Goal: Task Accomplishment & Management: Manage account settings

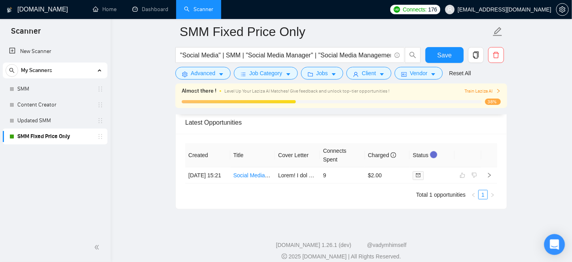
scroll to position [2129, 0]
click at [555, 245] on icon "Open Intercom Messenger" at bounding box center [554, 244] width 9 height 10
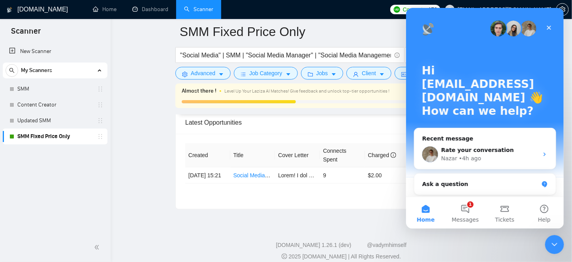
scroll to position [0, 0]
click at [474, 211] on button "1 Messages" at bounding box center [466, 212] width 40 height 32
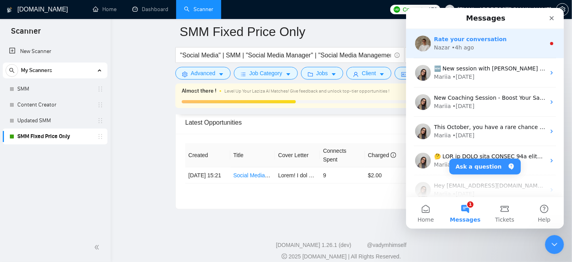
click at [474, 50] on div "Nazar • 4h ago" at bounding box center [489, 47] width 111 height 8
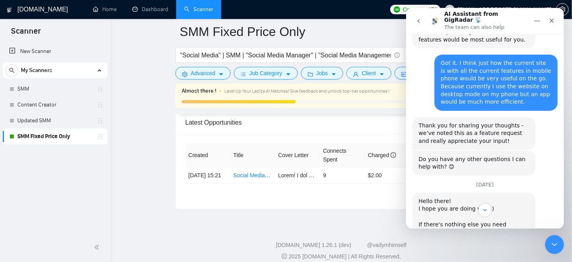
scroll to position [440, 0]
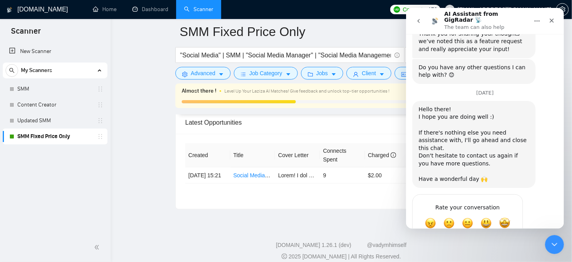
click at [200, 167] on td "[DATE] 15:21" at bounding box center [207, 175] width 45 height 16
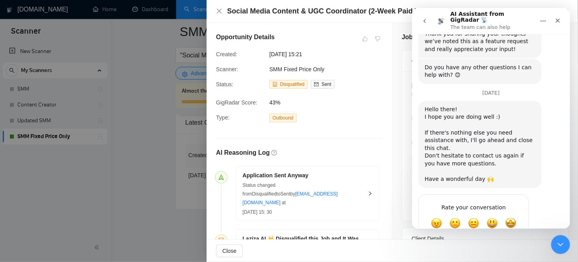
click at [188, 89] on div at bounding box center [289, 131] width 578 height 262
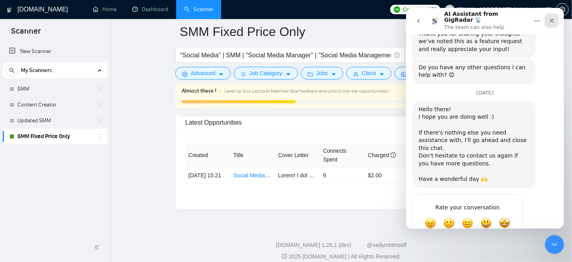
click at [551, 18] on icon "Close" at bounding box center [552, 20] width 4 height 4
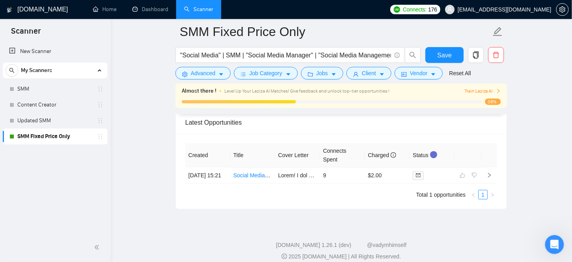
scroll to position [440, 0]
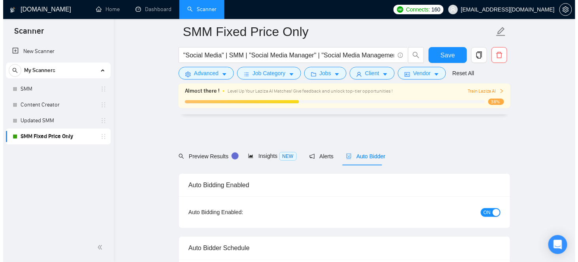
scroll to position [2129, 0]
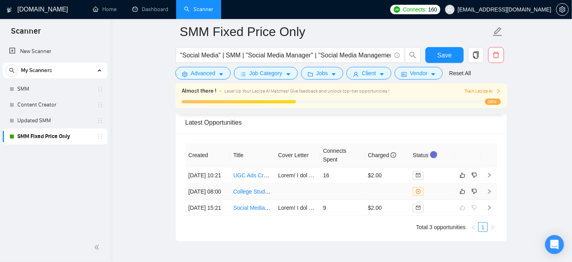
click at [364, 198] on td at bounding box center [342, 191] width 45 height 16
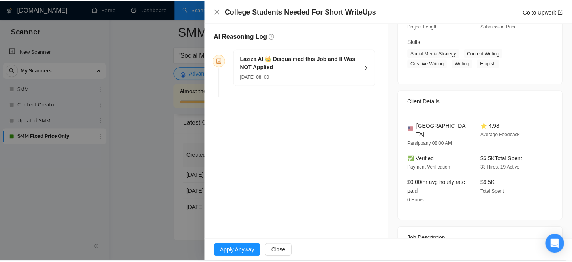
scroll to position [225, 0]
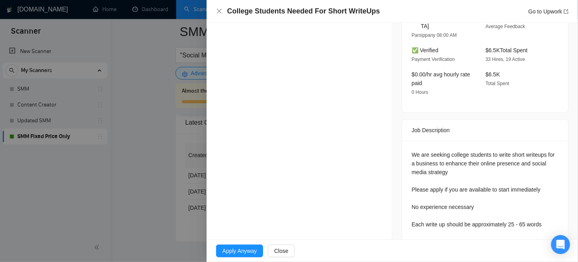
click at [187, 223] on div at bounding box center [289, 131] width 578 height 262
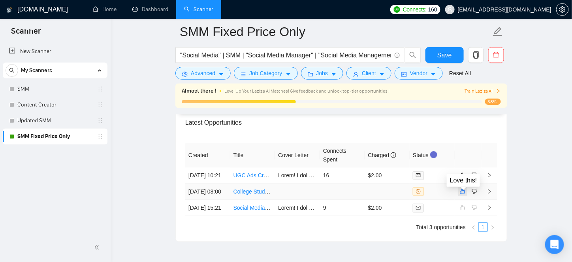
click at [461, 193] on icon "like" at bounding box center [463, 191] width 6 height 6
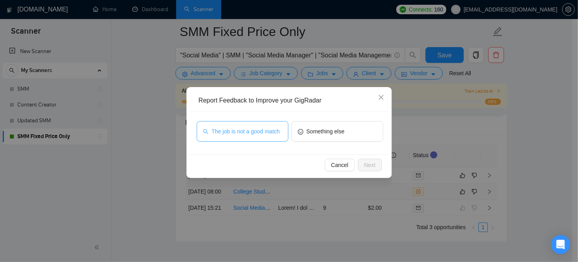
click at [267, 137] on button "The job is not a good match" at bounding box center [243, 131] width 92 height 21
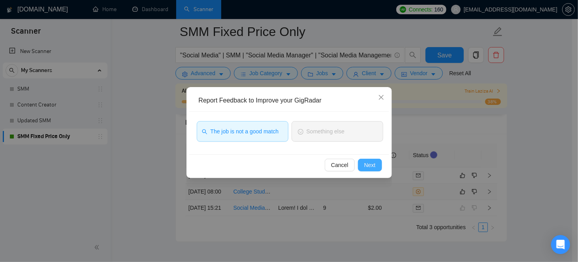
click at [375, 166] on span "Next" at bounding box center [369, 165] width 11 height 9
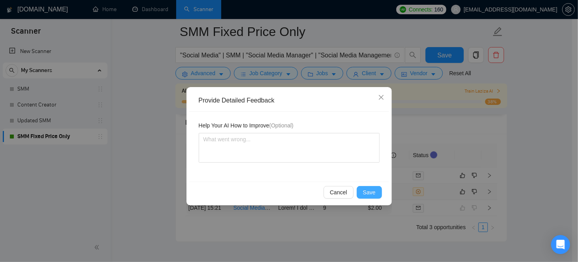
click at [367, 196] on span "Save" at bounding box center [369, 192] width 13 height 9
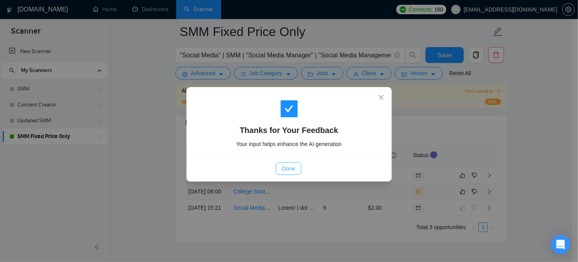
click at [297, 172] on button "Done" at bounding box center [289, 168] width 26 height 13
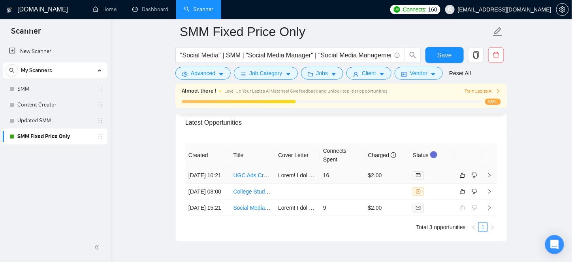
click at [440, 171] on div at bounding box center [432, 175] width 39 height 9
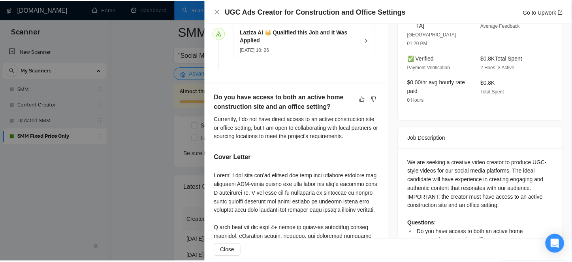
scroll to position [280, 0]
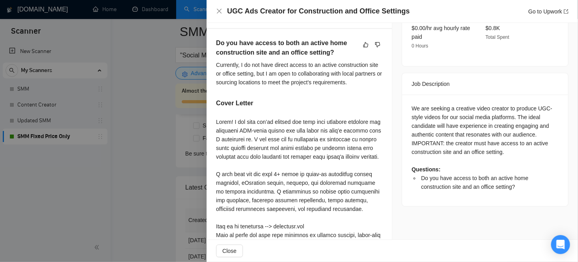
click at [153, 104] on div at bounding box center [289, 131] width 578 height 262
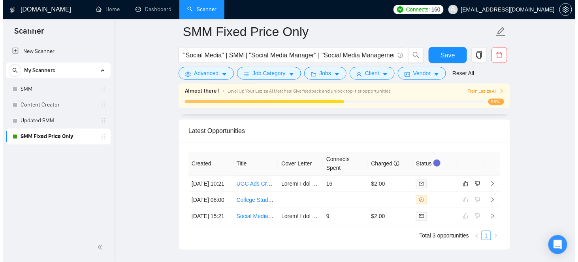
scroll to position [2143, 0]
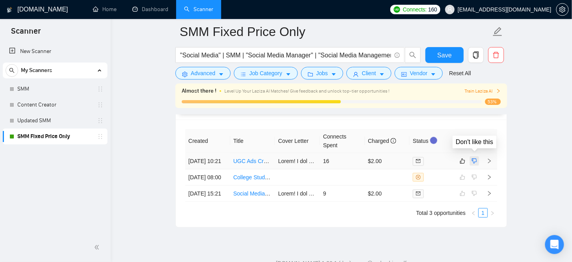
click at [475, 159] on icon "dislike" at bounding box center [474, 161] width 5 height 5
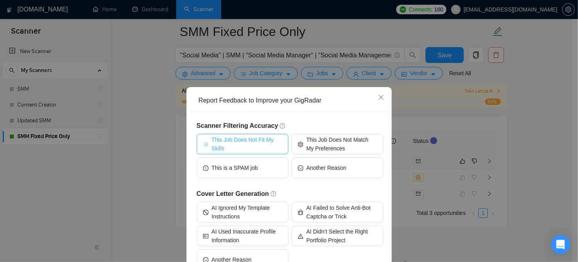
click at [238, 144] on span "This Job Does Not Fit My Skills" at bounding box center [247, 143] width 70 height 17
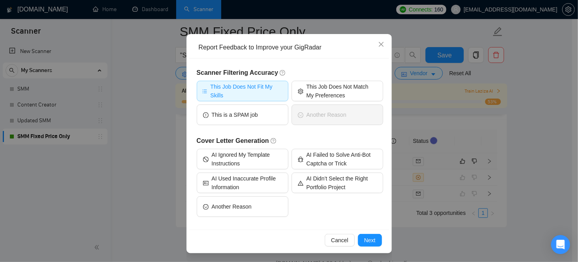
scroll to position [53, 0]
click at [344, 239] on span "Cancel" at bounding box center [339, 240] width 17 height 9
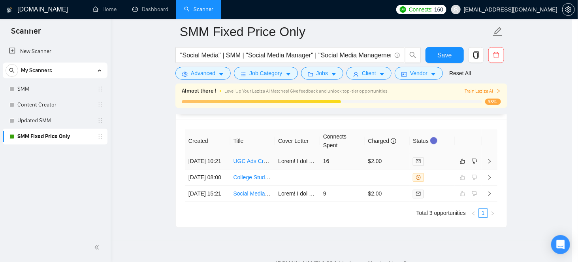
scroll to position [13, 0]
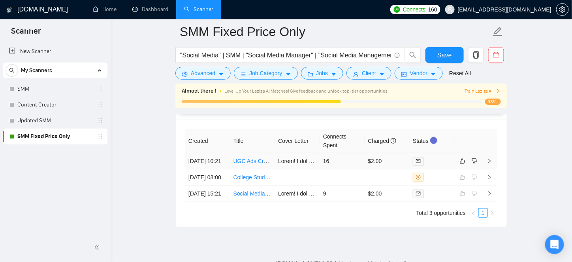
click at [366, 157] on td "$2.00" at bounding box center [387, 161] width 45 height 16
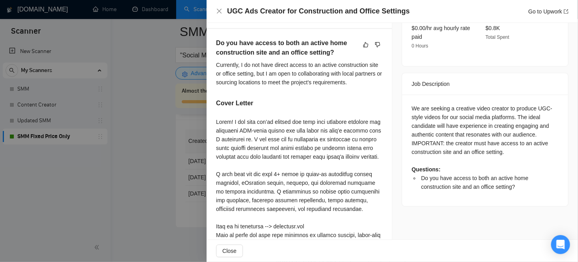
click at [177, 178] on div at bounding box center [289, 131] width 578 height 262
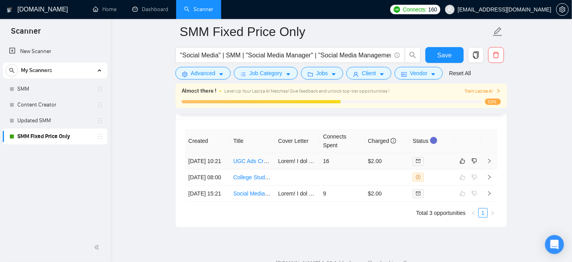
click at [433, 158] on div at bounding box center [432, 161] width 39 height 9
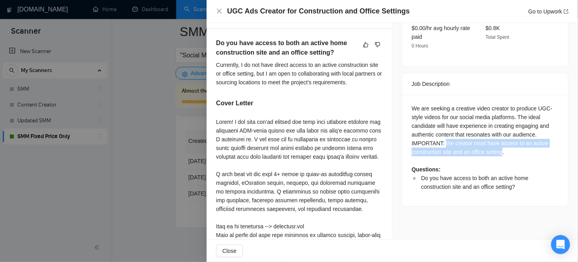
drag, startPoint x: 442, startPoint y: 124, endPoint x: 501, endPoint y: 134, distance: 59.5
click at [501, 134] on div "We are seeking a creative video creator to produce UGC-style videos for our soc…" at bounding box center [485, 147] width 147 height 87
copy div "the creator must have access to an active construction site and an office setti…"
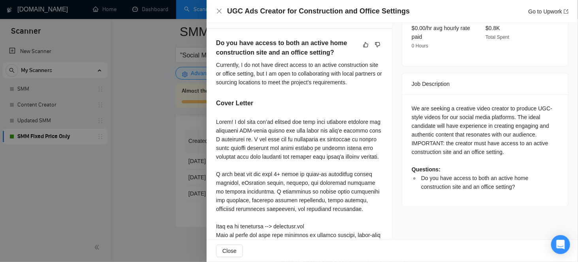
click at [164, 172] on div at bounding box center [289, 131] width 578 height 262
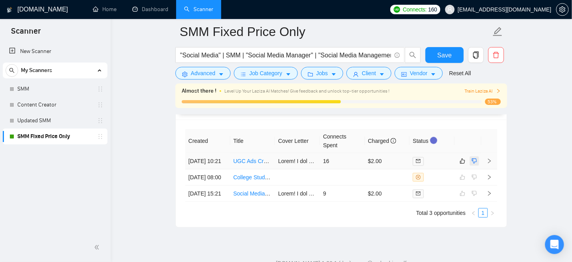
click at [475, 159] on icon "dislike" at bounding box center [474, 161] width 5 height 5
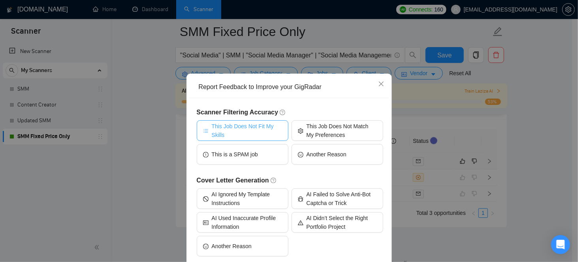
click at [237, 139] on span "This Job Does Not Fit My Skills" at bounding box center [247, 130] width 70 height 17
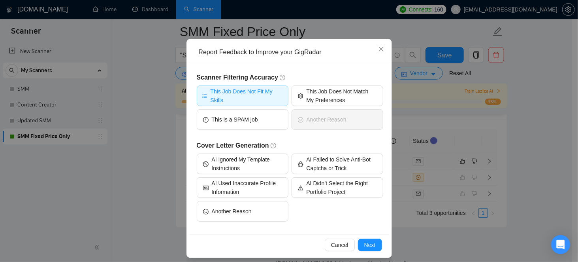
scroll to position [53, 0]
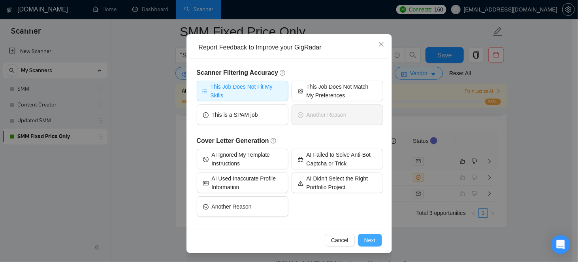
click at [361, 242] on button "Next" at bounding box center [370, 240] width 24 height 13
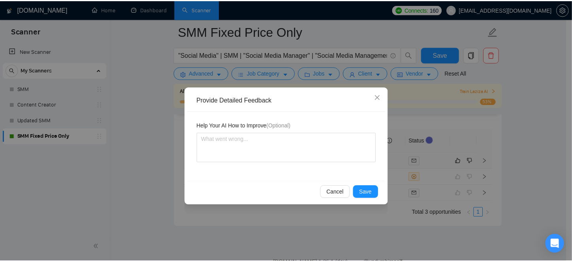
scroll to position [0, 0]
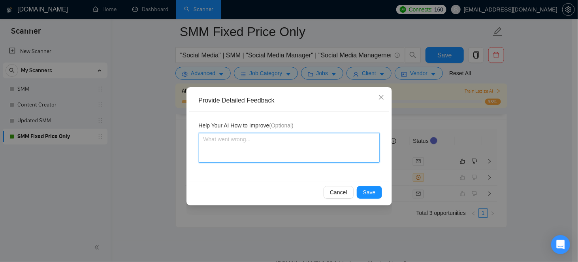
click at [284, 161] on textarea at bounding box center [289, 148] width 181 height 30
paste textarea "the creator must have access to an active construction site and an office setti…"
type textarea "the creator must have access to an active construction site and an office setti…"
click at [204, 142] on textarea "the creator must have access to an active construction site and an office setti…" at bounding box center [289, 148] width 181 height 30
type textarea "Tthe creator must have access to an active construction site and an office sett…"
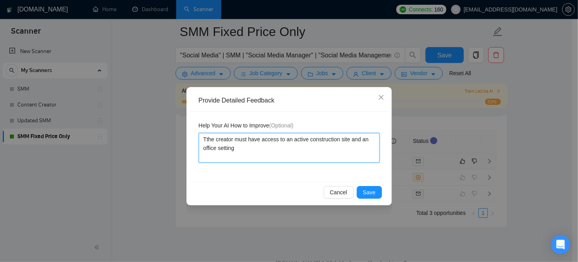
type textarea "Ththe creator must have access to an active construction site and an office set…"
type textarea "Thethe creator must have access to an active construction site and an office se…"
type textarea "The the creator must have access to an active construction site and an office s…"
type textarea "The jthe creator must have access to an active construction site and an office …"
type textarea "The jothe creator must have access to an active construction site and an office…"
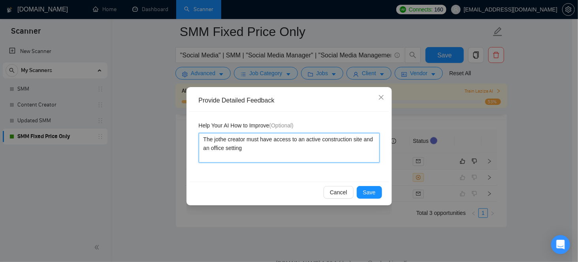
type textarea "The jobthe creator must have access to an active construction site and an offic…"
type textarea "The job the creator must have access to an active construction site and an offi…"
type textarea "The job dthe creator must have access to an active construction site and an off…"
type textarea "The job dethe creator must have access to an active construction site and an of…"
type textarea "The job decthe creator must have access to an active construction site and an o…"
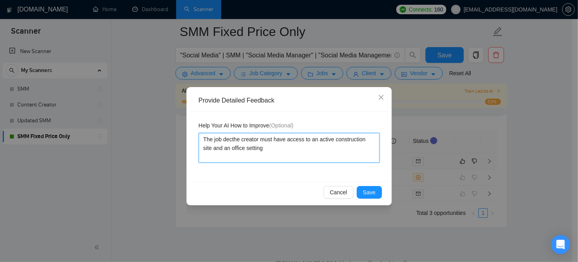
type textarea "The job decsthe creator must have access to an active construction site and an …"
type textarea "The job decsrthe creator must have access to an active construction site and an…"
type textarea "The job decsrithe creator must have access to an active construction site and a…"
type textarea "The job decsripthe creator must have access to an active construction site and …"
type textarea "The job decsriptthe creator must have access to an active construction site and…"
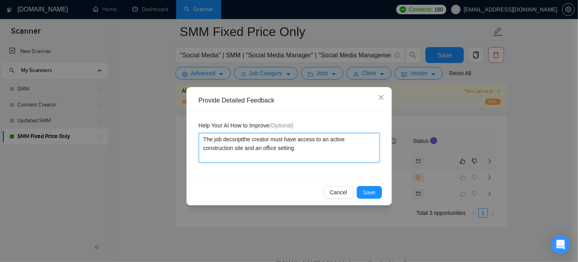
type textarea "The job decsriptithe creator must have access to an active construction site an…"
type textarea "The job decsriptiothe creator must have access to an active construction site a…"
type textarea "The job decsriptionthe creator must have access to an active construction site …"
type textarea "The job decsription the creator must have access to an active construction site…"
type textarea "The job decsription sthe creator must have access to an active construction sit…"
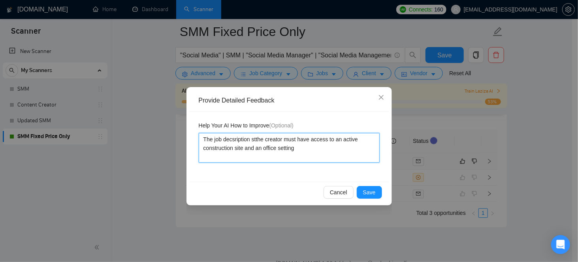
type textarea "The job decsription stathe creator must have access to an active construction s…"
type textarea "The job decsription statthe creator must have access to an active construction …"
type textarea "The job decsription statethe creator must have access to an active construction…"
type textarea "The job decsription statesthe creator must have access to an active constructio…"
type textarea "The job decsription states:the creator must have access to an active constructi…"
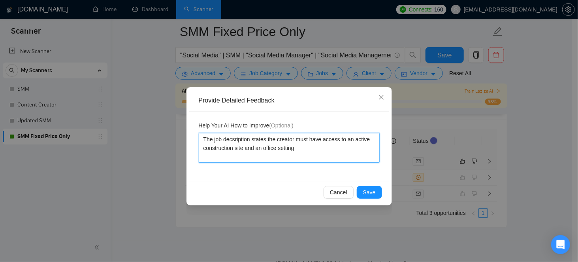
type textarea "The job decsription states: the creator must have access to an active construct…"
type textarea "The job description states: the creator must have access to an active construct…"
click at [269, 142] on textarea "The job description states: the creator must have access to an active construct…" at bounding box center [289, 148] width 181 height 30
type textarea "The job description states:the creator must have access to an active constructi…"
type textarea "The job description statesthe creator must have access to an active constructio…"
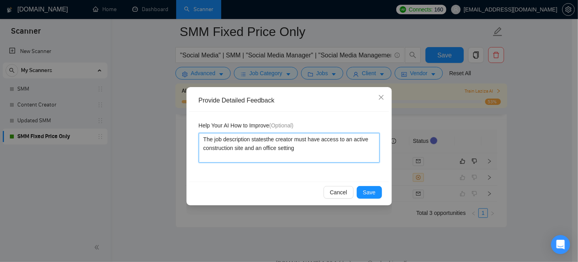
type textarea "The job description states:the creator must have access to an active constructi…"
type textarea "The job description states: the creator must have access to an active construct…"
type textarea "The job description states: t"he creator must have access to an active construc…"
click at [296, 147] on textarea "The job description states: t"he creator must have access to an active construc…" at bounding box center [289, 148] width 181 height 30
type textarea "The job description states: t"he creator must have access to an active construc…"
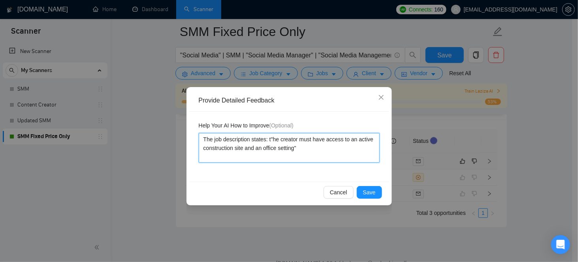
type textarea "The job description states: t"he creator must have access to an active construc…"
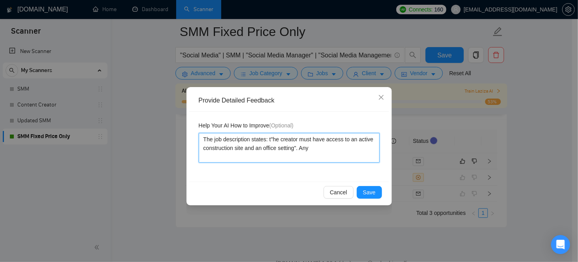
type textarea "The job description states: t"he creator must have access to an active construc…"
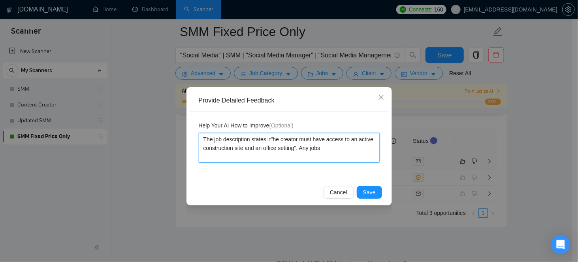
type textarea "The job description states: t"he creator must have access to an active construc…"
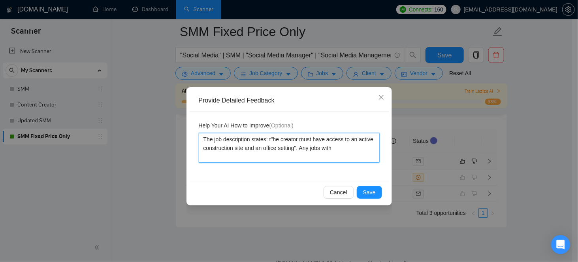
type textarea "The job description states: t"he creator must have access to an active construc…"
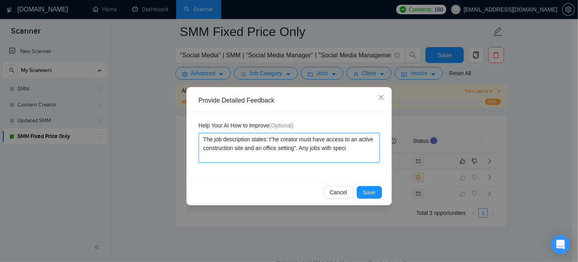
type textarea "The job description states: t"he creator must have access to an active construc…"
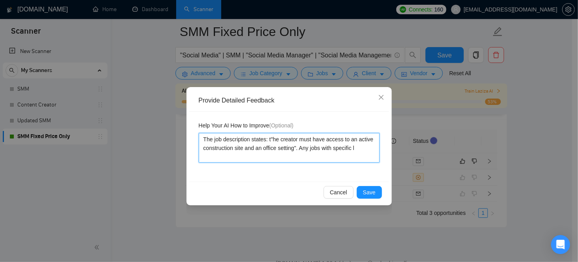
type textarea "The job description states: t"he creator must have access to an active construc…"
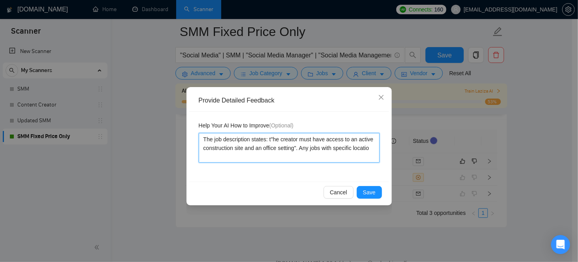
type textarea "The job description states: t"he creator must have access to an active construc…"
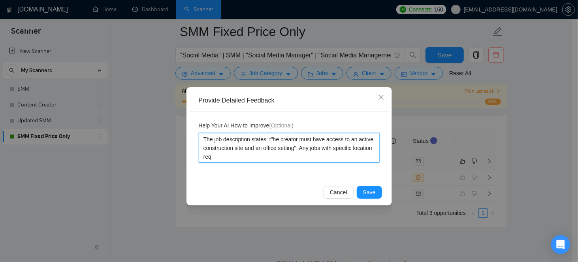
type textarea "The job description states: t"he creator must have access to an active construc…"
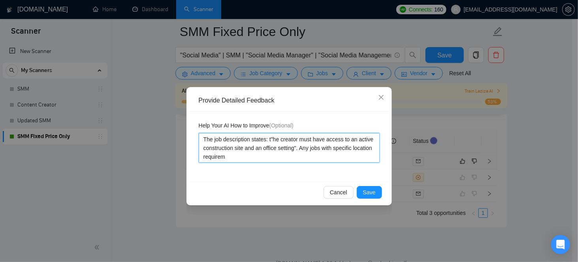
type textarea "The job description states: t"he creator must have access to an active construc…"
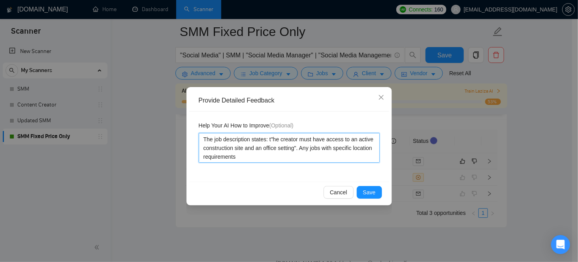
type textarea "The job description states: t"he creator must have access to an active construc…"
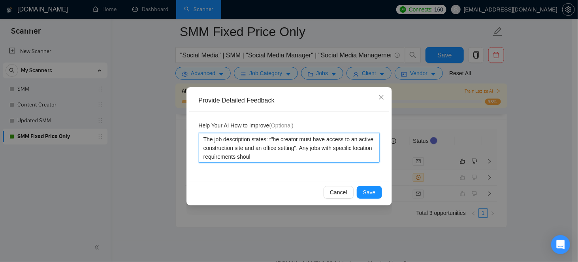
type textarea "The job description states: t"he creator must have access to an active construc…"
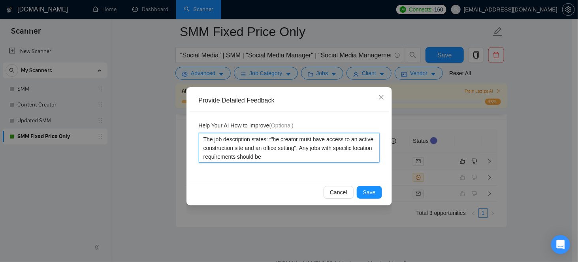
type textarea "The job description states: t"he creator must have access to an active construc…"
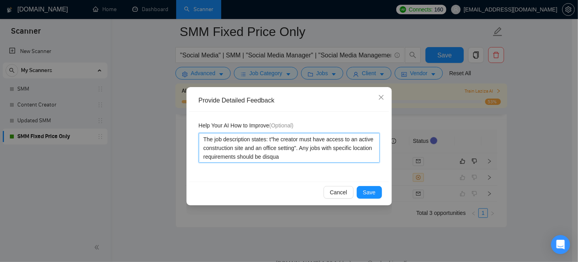
type textarea "The job description states: t"he creator must have access to an active construc…"
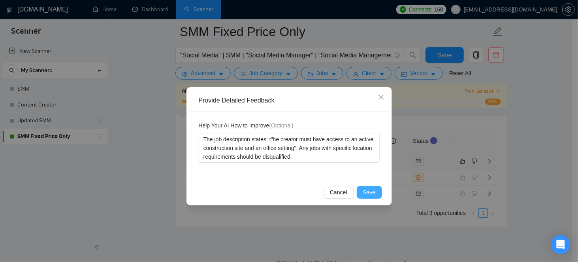
click at [366, 193] on span "Save" at bounding box center [369, 192] width 13 height 9
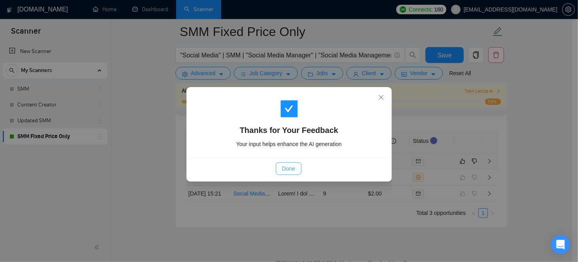
click at [289, 169] on span "Done" at bounding box center [288, 168] width 13 height 9
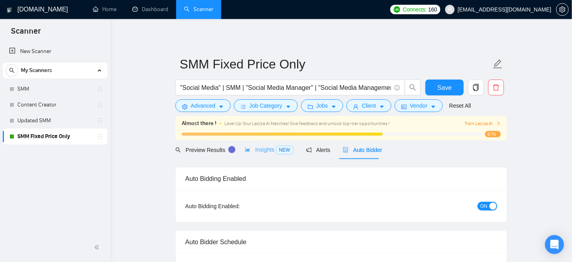
click at [259, 144] on div "Insights NEW" at bounding box center [269, 149] width 48 height 19
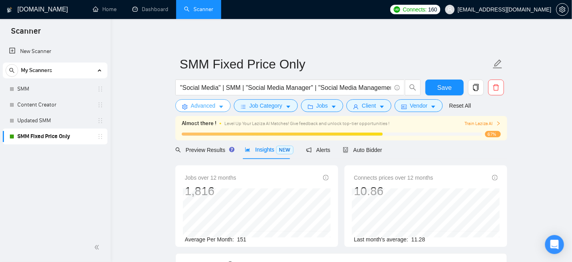
click at [186, 103] on button "Advanced" at bounding box center [203, 105] width 55 height 13
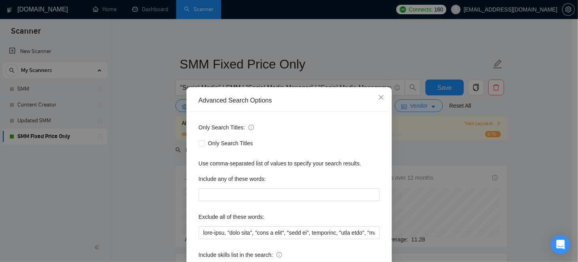
scroll to position [67, 0]
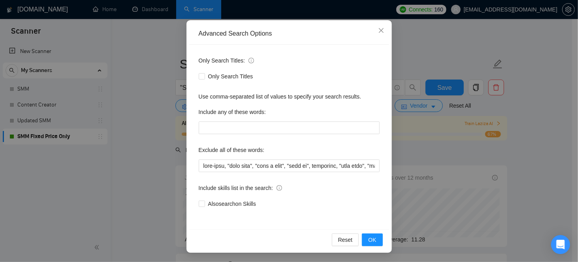
click at [140, 180] on div "Advanced Search Options Only Search Titles: Only Search Titles Use comma-separa…" at bounding box center [289, 131] width 578 height 262
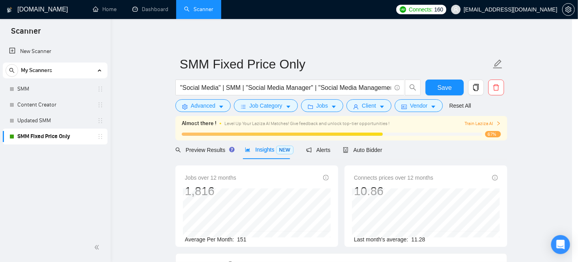
scroll to position [27, 0]
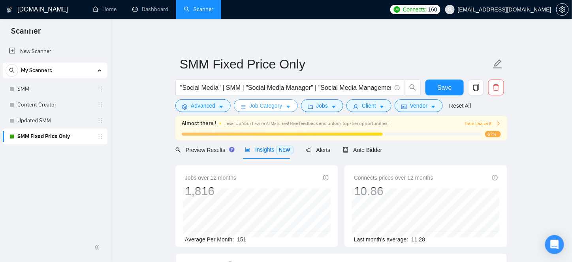
click at [241, 104] on icon "bars" at bounding box center [244, 107] width 6 height 6
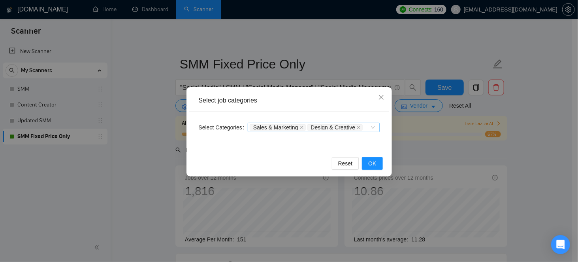
click at [366, 127] on div "Sales & Marketing Design & Creative" at bounding box center [310, 127] width 120 height 8
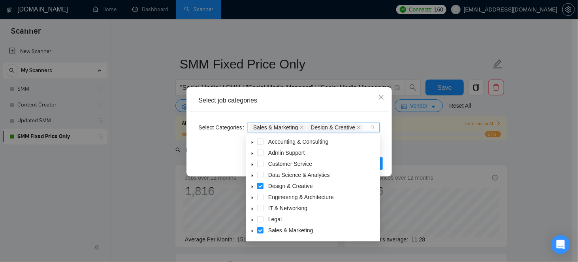
click at [252, 153] on icon "caret-down" at bounding box center [253, 153] width 2 height 3
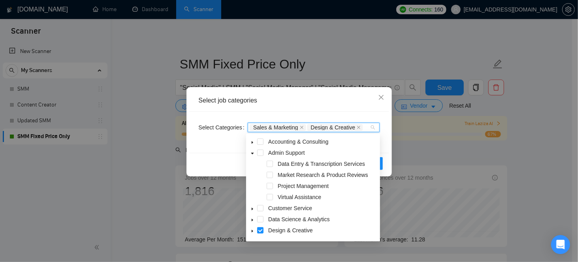
click at [252, 153] on icon "caret-down" at bounding box center [253, 153] width 4 height 4
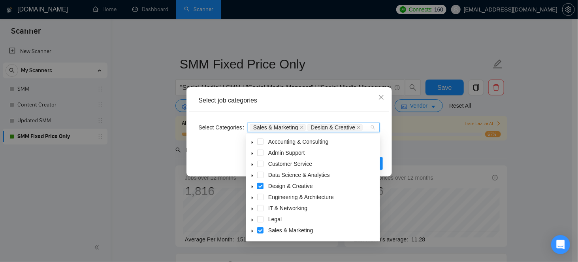
click at [253, 143] on icon "caret-down" at bounding box center [253, 142] width 4 height 4
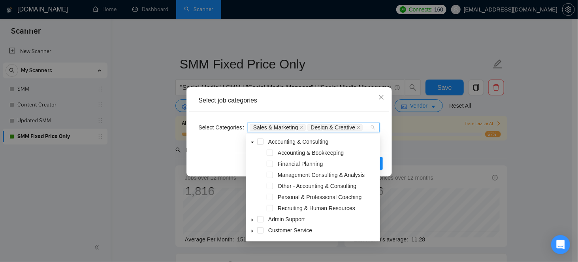
click at [253, 143] on icon "caret-down" at bounding box center [253, 142] width 4 height 4
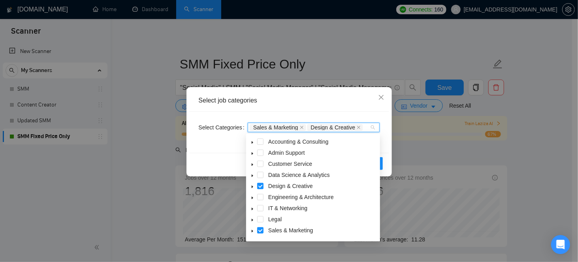
click at [252, 176] on icon "caret-down" at bounding box center [253, 175] width 2 height 3
click at [271, 197] on span at bounding box center [270, 197] width 6 height 6
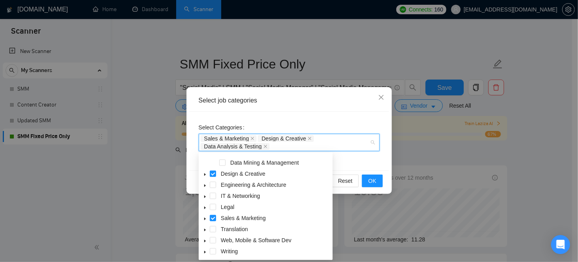
scroll to position [76, 0]
click at [204, 240] on icon "caret-down" at bounding box center [205, 240] width 4 height 4
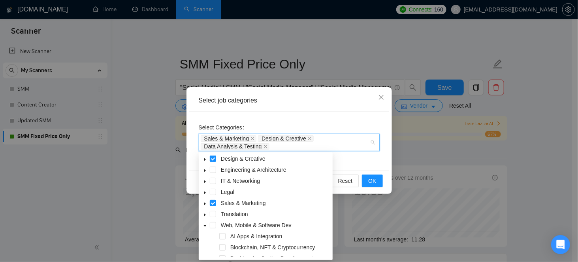
scroll to position [130, 0]
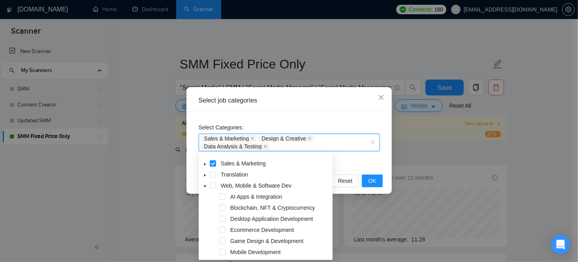
click at [204, 189] on span at bounding box center [204, 185] width 9 height 9
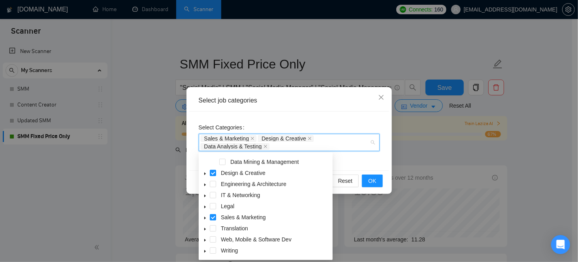
scroll to position [76, 0]
click at [204, 253] on icon "caret-down" at bounding box center [205, 251] width 4 height 4
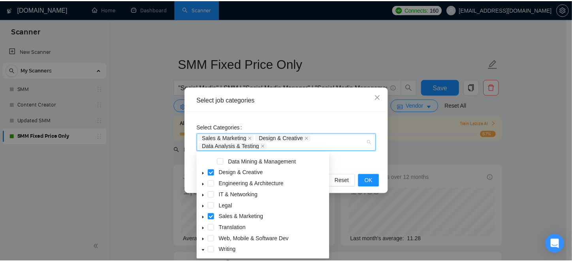
scroll to position [120, 0]
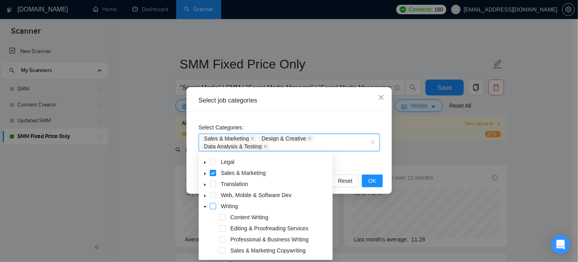
click at [216, 206] on span at bounding box center [213, 206] width 6 height 6
click at [346, 161] on div "Select Categories Sales & Marketing Design & Creative Data Analysis & Testing W…" at bounding box center [289, 140] width 200 height 59
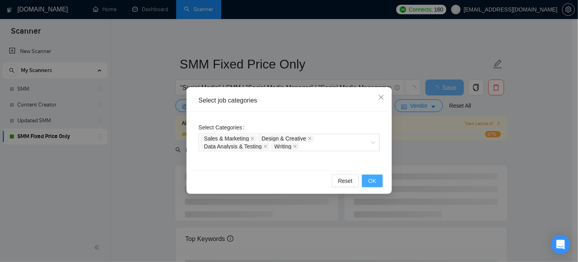
click at [378, 181] on button "OK" at bounding box center [372, 180] width 21 height 13
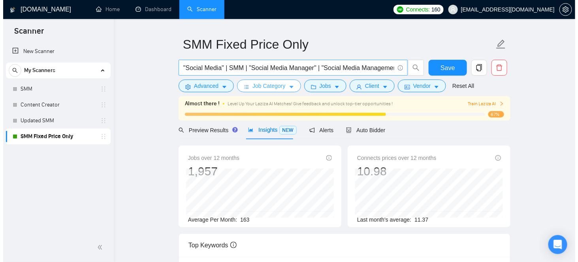
scroll to position [0, 0]
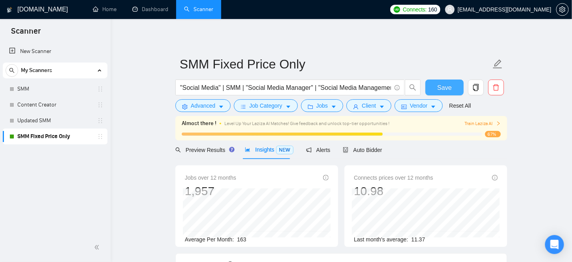
click at [448, 88] on span "Save" at bounding box center [445, 88] width 14 height 10
click at [286, 108] on icon "caret-down" at bounding box center [289, 107] width 6 height 6
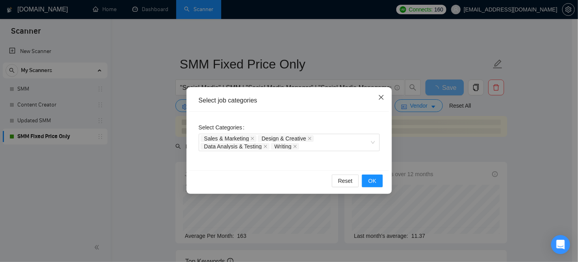
click at [383, 103] on span "Close" at bounding box center [381, 97] width 21 height 21
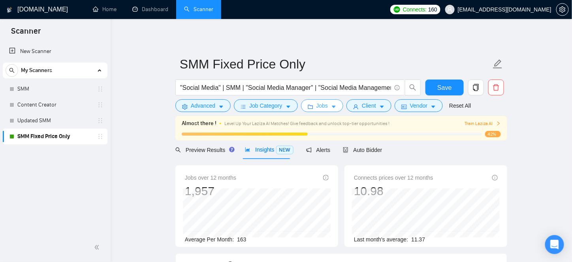
click at [313, 108] on button "Jobs" at bounding box center [322, 105] width 43 height 13
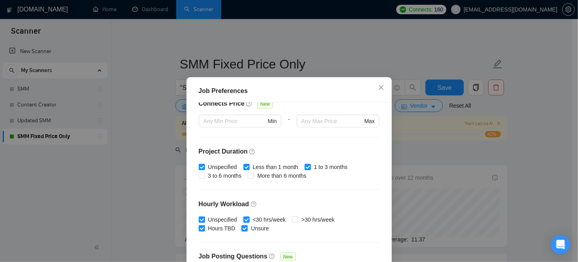
scroll to position [237, 0]
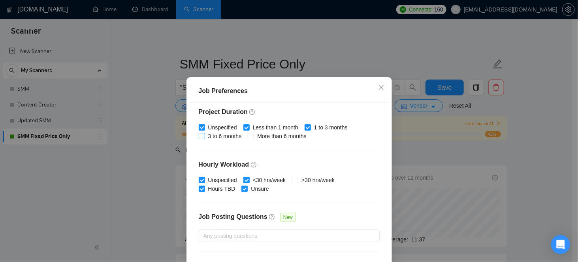
click at [213, 134] on span "3 to 6 months" at bounding box center [225, 136] width 40 height 9
click at [204, 134] on input "3 to 6 months" at bounding box center [202, 136] width 6 height 6
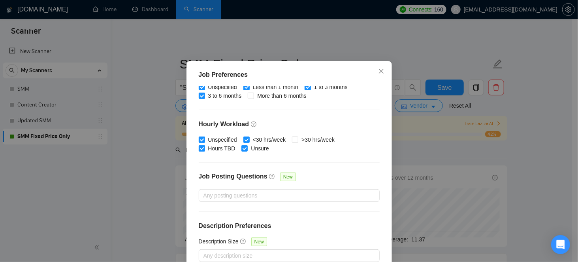
scroll to position [58, 0]
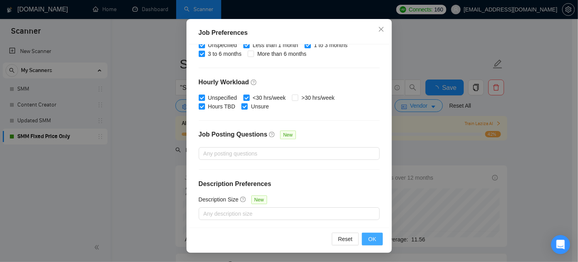
click at [372, 240] on span "OK" at bounding box center [372, 238] width 8 height 9
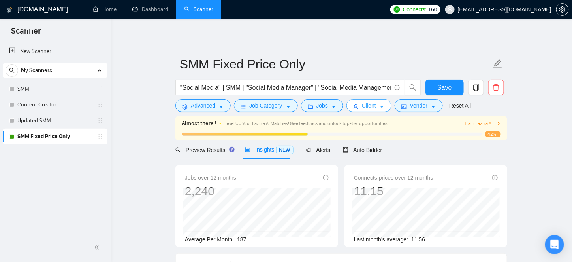
click at [380, 106] on icon "caret-down" at bounding box center [383, 107] width 6 height 6
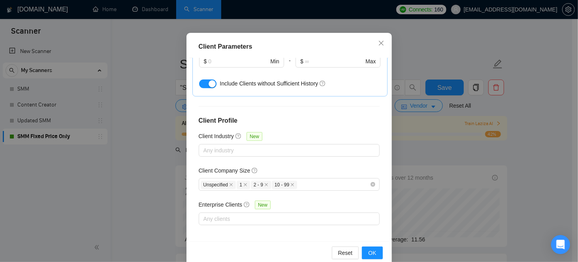
scroll to position [58, 0]
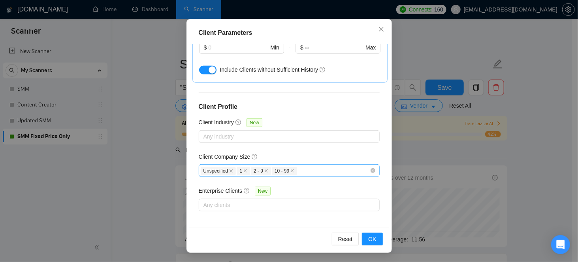
click at [329, 168] on div "Unspecified 1 2 - 9 10 - 99" at bounding box center [285, 170] width 169 height 9
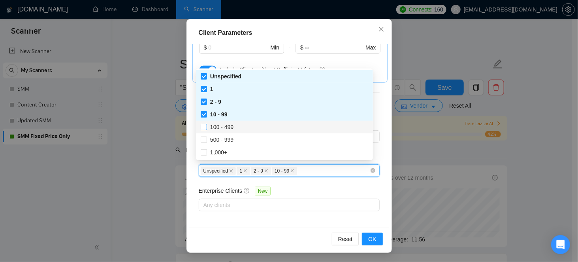
click at [223, 128] on span "100 - 499" at bounding box center [221, 127] width 23 height 6
click at [206, 128] on input "100 - 499" at bounding box center [204, 127] width 6 height 6
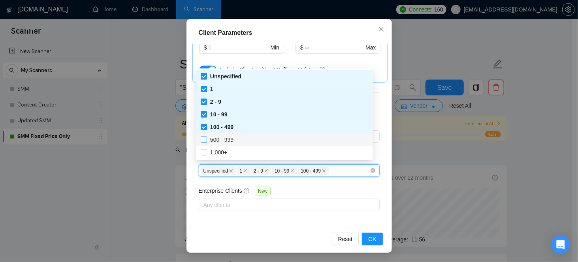
click at [228, 141] on span "500 - 999" at bounding box center [221, 139] width 23 height 6
click at [206, 141] on input "500 - 999" at bounding box center [204, 139] width 6 height 6
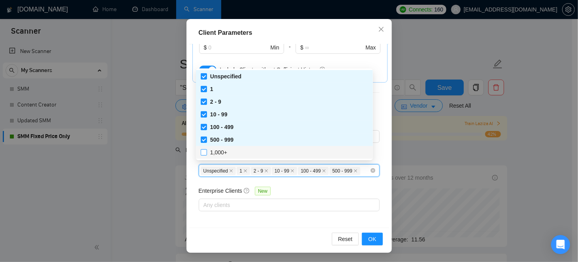
click at [227, 150] on span "1,000+" at bounding box center [218, 152] width 23 height 9
click at [206, 150] on input "1,000+" at bounding box center [204, 152] width 6 height 6
click at [202, 154] on input "1,000+" at bounding box center [204, 152] width 6 height 6
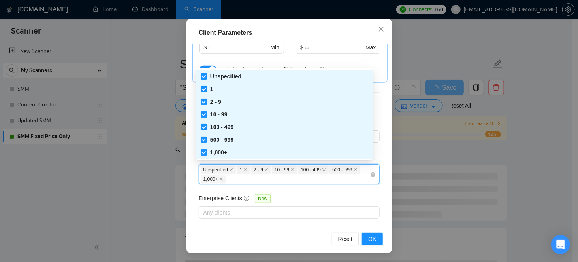
click at [325, 179] on div "Unspecified 1 2 - 9 10 - 99 100 - 499 500 - 999 1,000+" at bounding box center [285, 174] width 169 height 19
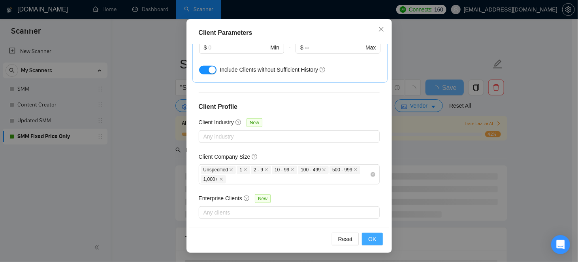
click at [369, 234] on button "OK" at bounding box center [372, 238] width 21 height 13
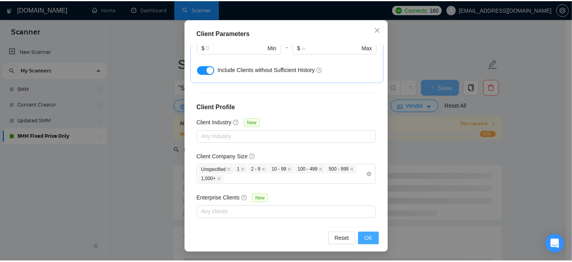
scroll to position [28, 0]
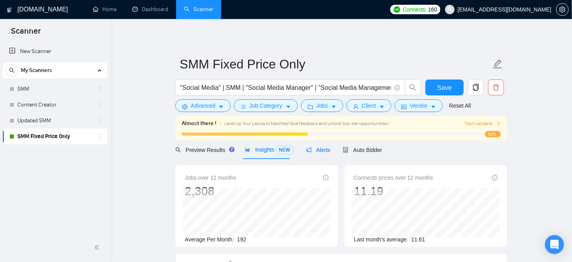
click at [315, 153] on span "Alerts" at bounding box center [318, 150] width 25 height 6
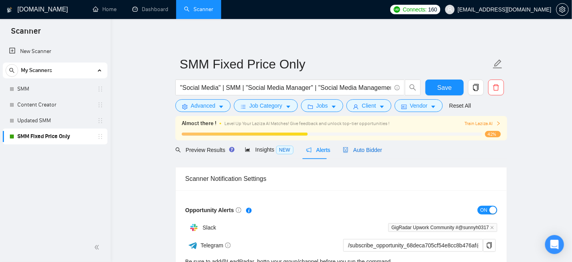
click at [358, 152] on span "Auto Bidder" at bounding box center [362, 150] width 39 height 6
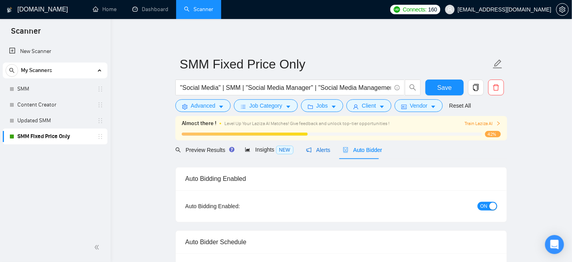
click at [319, 151] on span "Alerts" at bounding box center [318, 150] width 25 height 6
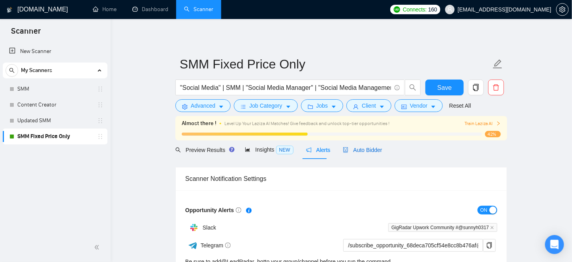
click at [343, 151] on icon "robot" at bounding box center [346, 150] width 6 height 6
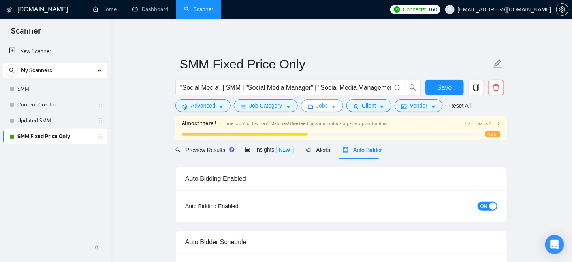
click at [320, 108] on span "Jobs" at bounding box center [323, 105] width 12 height 9
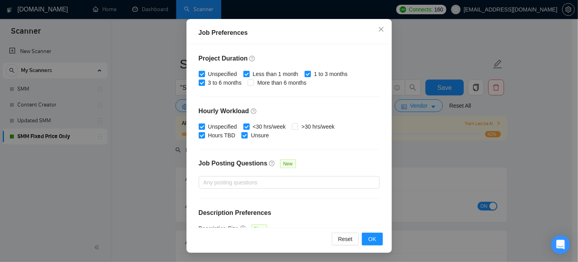
scroll to position [222, 0]
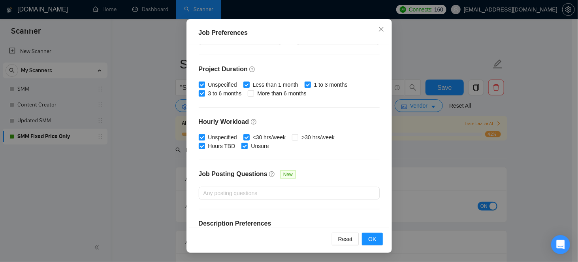
click at [402, 125] on div "Job Preferences Budget Project Type All Fixed Price Hourly Rate Fixed Price Bud…" at bounding box center [289, 131] width 578 height 262
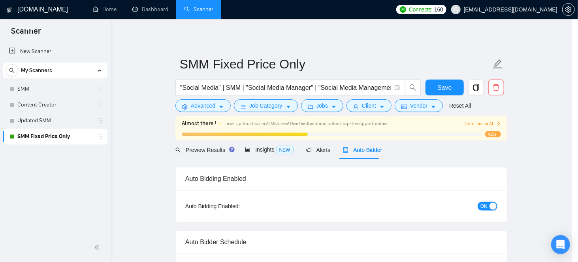
scroll to position [28, 0]
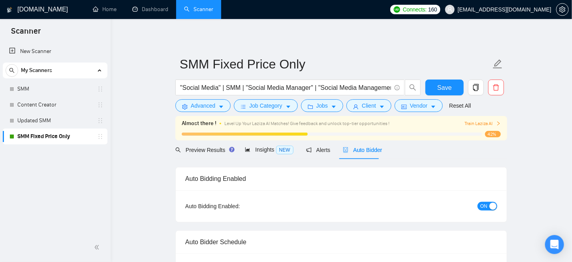
click at [406, 112] on form "SMM Fixed Price Only "Social Media" | SMM | "Social Media Manager" | "Social Me…" at bounding box center [342, 83] width 332 height 64
click at [410, 108] on span "Vendor" at bounding box center [418, 105] width 17 height 9
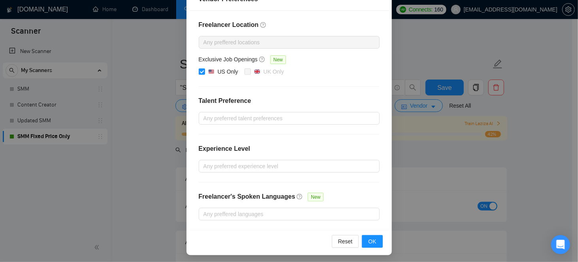
click at [397, 161] on div "Vendor Preferences Freelancer Location Any preffered locations Exclusive Job Op…" at bounding box center [289, 131] width 578 height 262
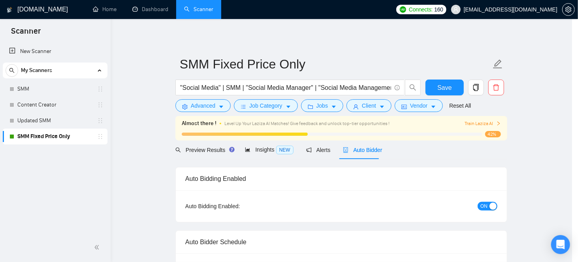
scroll to position [62, 0]
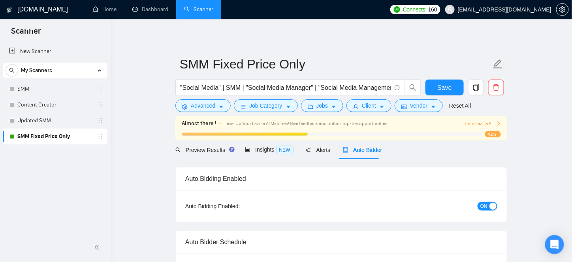
click at [367, 112] on form "SMM Fixed Price Only "Social Media" | SMM | "Social Media Manager" | "Social Me…" at bounding box center [342, 83] width 332 height 64
click at [367, 107] on span "Client" at bounding box center [369, 105] width 14 height 9
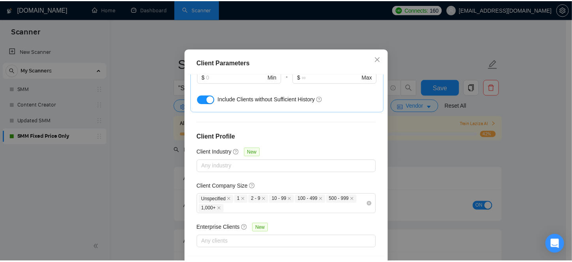
scroll to position [315, 0]
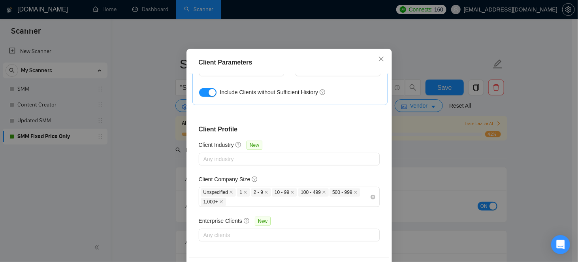
click at [423, 156] on div "Client Parameters Client Location Include Client Countries Select Exclude Clien…" at bounding box center [289, 131] width 578 height 262
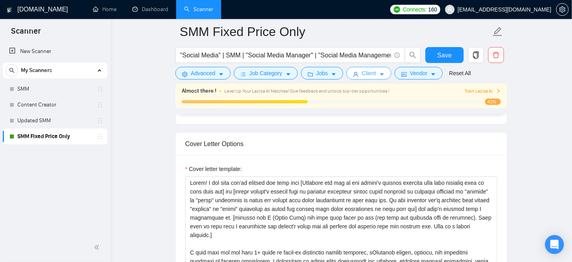
scroll to position [909, 0]
click at [450, 70] on link "Reset All" at bounding box center [460, 73] width 22 height 9
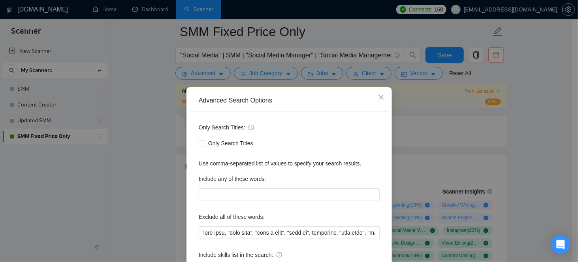
scroll to position [474, 0]
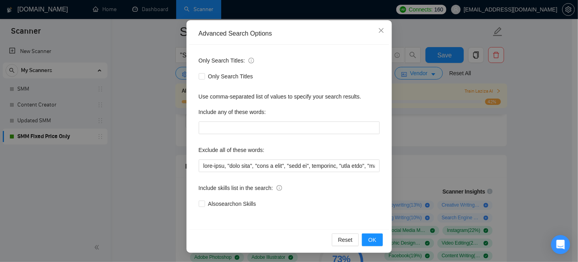
click at [172, 138] on div "Advanced Search Options Only Search Titles: Only Search Titles Use comma-separa…" at bounding box center [289, 131] width 578 height 262
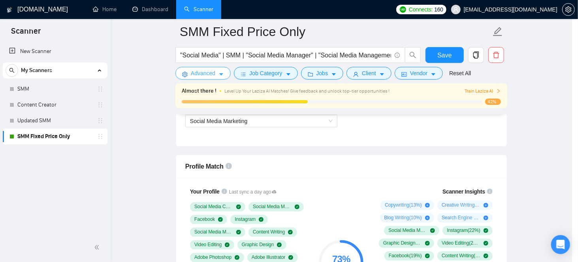
scroll to position [0, 0]
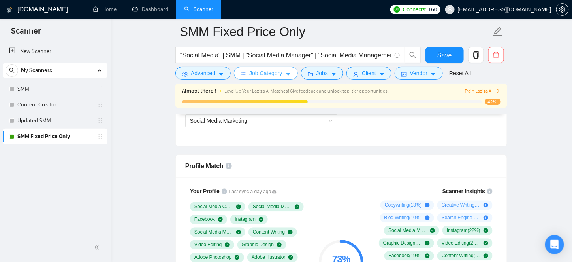
click at [248, 74] on button "Job Category" at bounding box center [266, 73] width 64 height 13
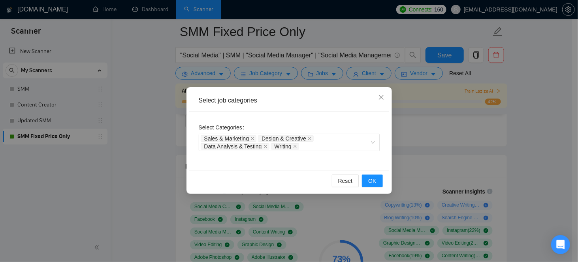
click at [437, 129] on div "Select job categories Select Categories Sales & Marketing Design & Creative Dat…" at bounding box center [289, 131] width 578 height 262
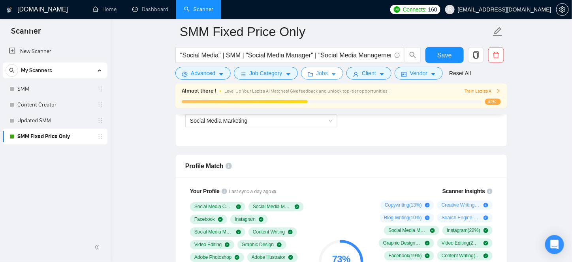
click at [318, 77] on span "Jobs" at bounding box center [323, 73] width 12 height 9
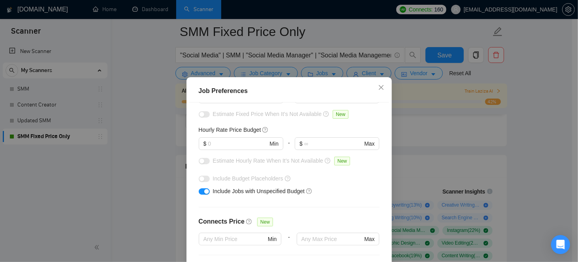
scroll to position [64, 0]
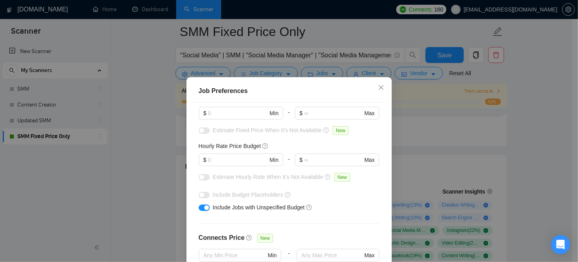
click at [411, 154] on div "Job Preferences Budget Project Type All Fixed Price Hourly Rate Fixed Price Bud…" at bounding box center [289, 131] width 578 height 262
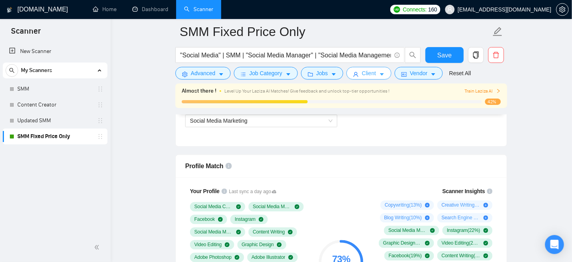
click at [356, 78] on button "Client" at bounding box center [369, 73] width 45 height 13
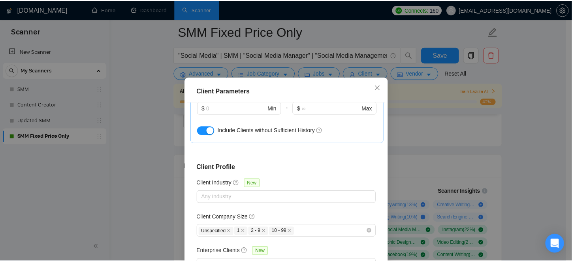
scroll to position [308, 0]
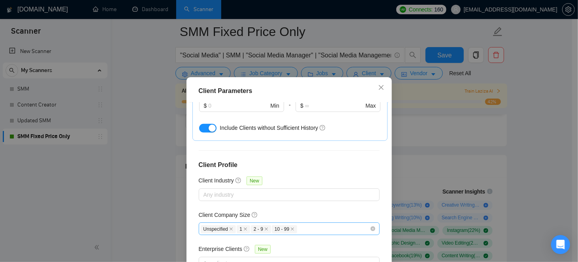
click at [309, 229] on div "Unspecified 1 2 - 9 10 - 99" at bounding box center [285, 228] width 169 height 9
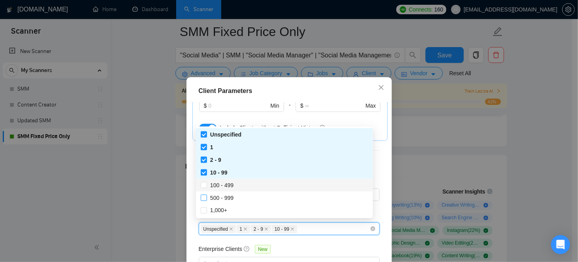
click at [215, 187] on span "100 - 499" at bounding box center [221, 185] width 23 height 6
click at [206, 187] on input "100 - 499" at bounding box center [204, 185] width 6 height 6
checkbox input "true"
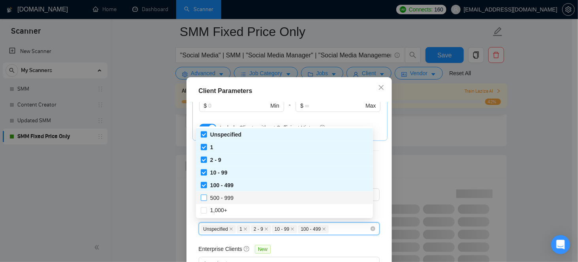
click at [219, 196] on span "500 - 999" at bounding box center [221, 198] width 23 height 6
click at [206, 196] on input "500 - 999" at bounding box center [204, 198] width 6 height 6
checkbox input "true"
click at [222, 214] on span "1,000+" at bounding box center [218, 210] width 23 height 9
click at [206, 213] on input "1,000+" at bounding box center [204, 210] width 6 height 6
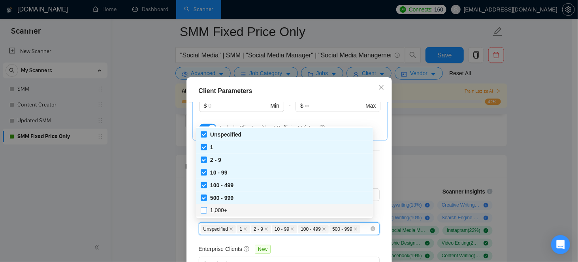
click at [203, 212] on input "1,000+" at bounding box center [204, 210] width 6 height 6
checkbox input "true"
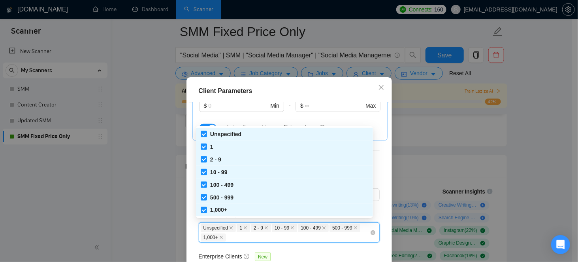
click at [157, 186] on div "Client Parameters Client Location Include Client Countries Select Exclude Clien…" at bounding box center [289, 131] width 578 height 262
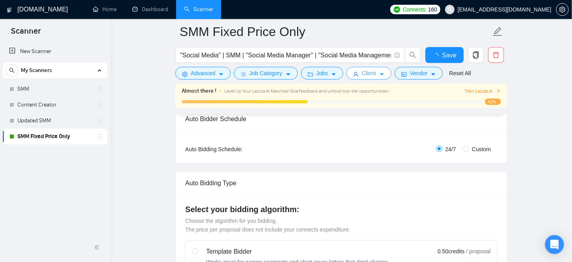
scroll to position [0, 0]
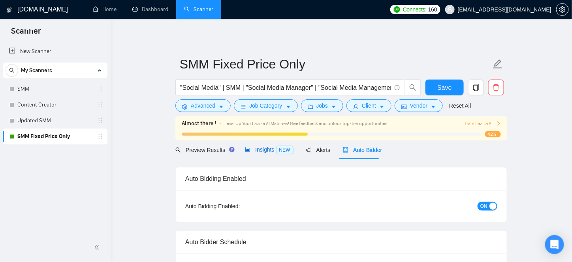
click at [254, 148] on span "Insights NEW" at bounding box center [269, 149] width 48 height 6
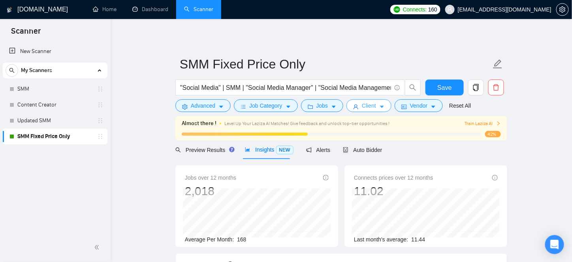
click at [364, 106] on span "Client" at bounding box center [369, 105] width 14 height 9
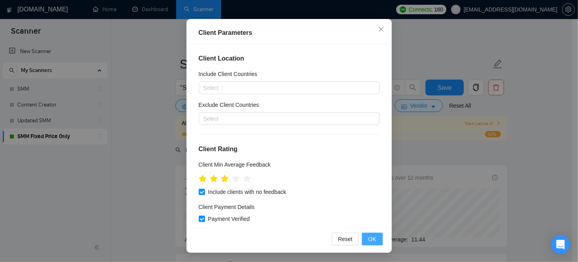
click at [370, 239] on span "OK" at bounding box center [372, 238] width 8 height 9
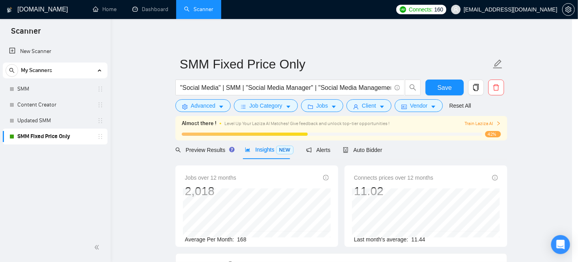
scroll to position [28, 0]
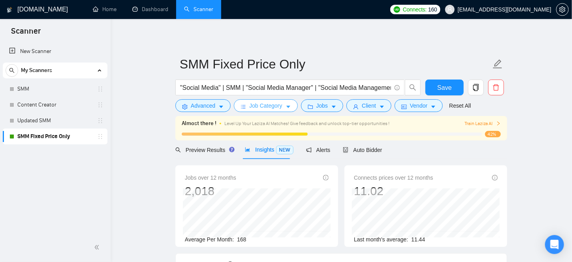
click at [272, 101] on span "Job Category" at bounding box center [265, 105] width 33 height 9
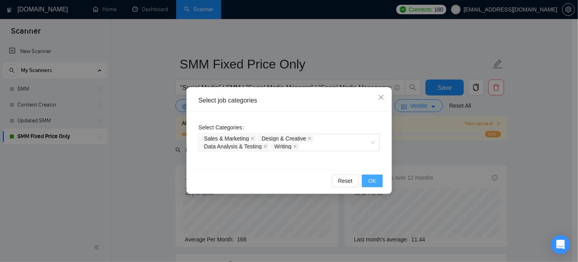
click at [372, 180] on span "OK" at bounding box center [372, 180] width 8 height 9
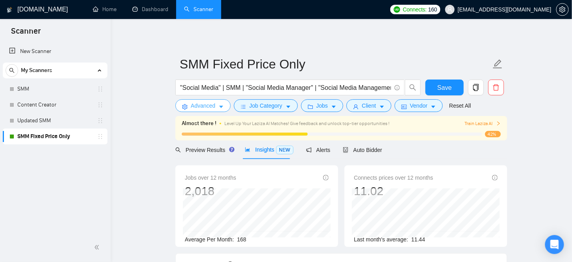
click at [200, 106] on span "Advanced" at bounding box center [203, 105] width 25 height 9
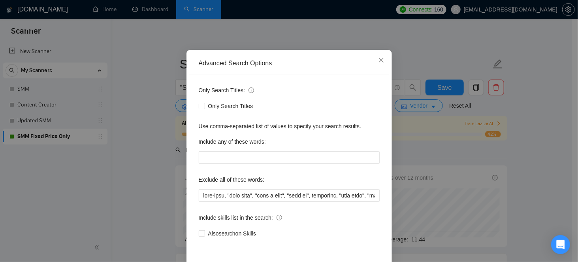
scroll to position [67, 0]
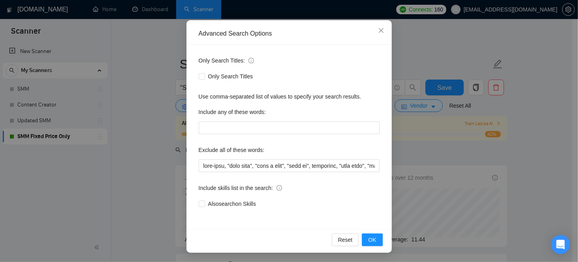
click at [156, 136] on div "Advanced Search Options Only Search Titles: Only Search Titles Use comma-separa…" at bounding box center [289, 131] width 578 height 262
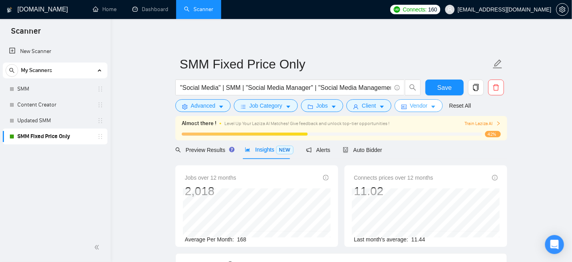
click at [427, 103] on button "Vendor" at bounding box center [419, 105] width 48 height 13
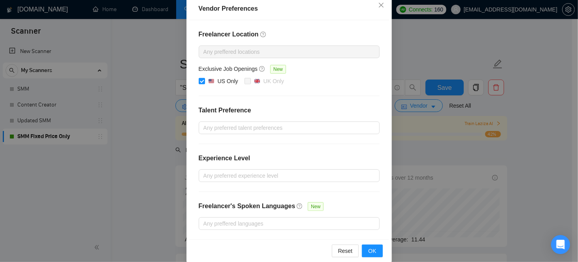
scroll to position [102, 0]
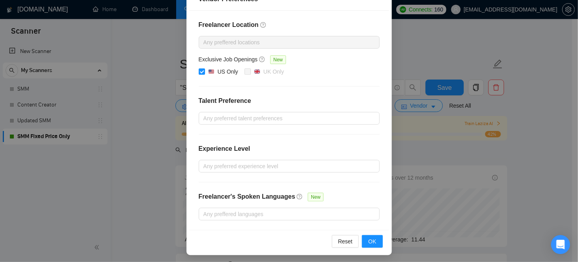
click at [138, 160] on div "Vendor Preferences Freelancer Location Any preffered locations Exclusive Job Op…" at bounding box center [289, 131] width 578 height 262
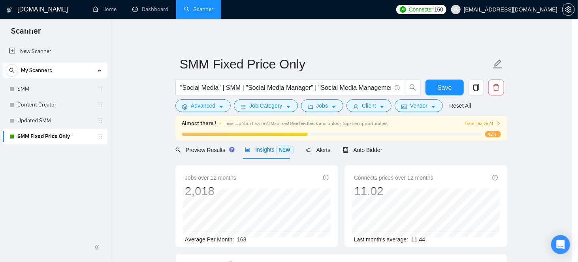
scroll to position [62, 0]
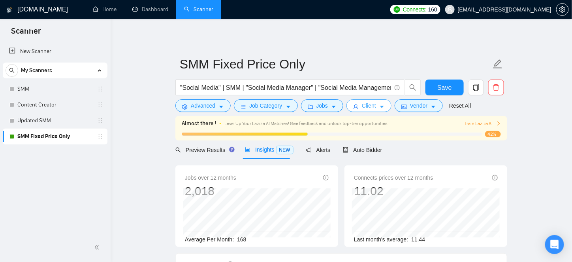
click at [369, 109] on span "Client" at bounding box center [369, 105] width 14 height 9
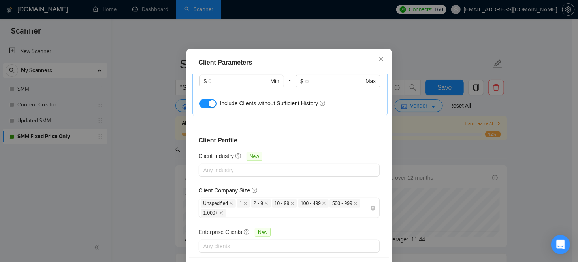
scroll to position [315, 0]
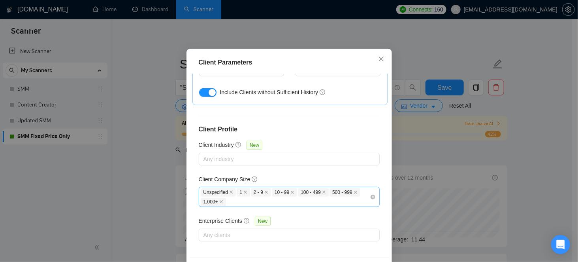
click at [219, 204] on icon "close" at bounding box center [221, 202] width 4 height 4
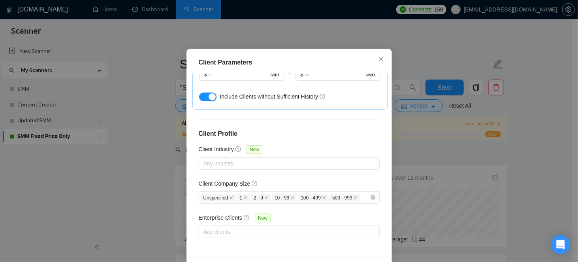
scroll to position [308, 0]
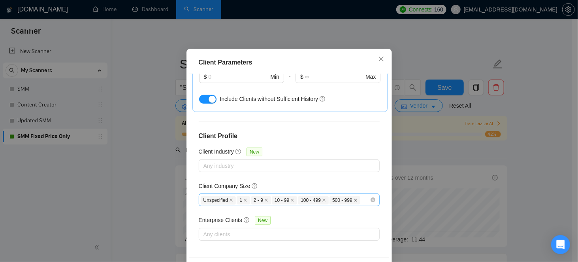
click at [354, 202] on span at bounding box center [356, 200] width 4 height 4
click at [323, 202] on icon "close" at bounding box center [324, 199] width 3 height 3
click at [470, 145] on div "Client Parameters Client Location Include Client Countries Select Exclude Clien…" at bounding box center [289, 131] width 578 height 262
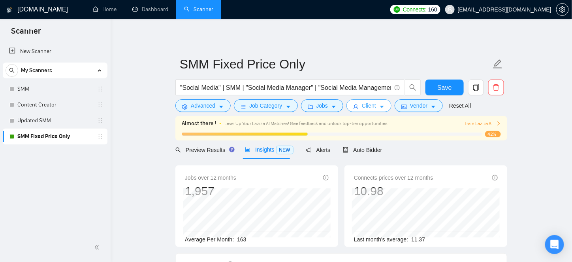
click at [362, 108] on span "Client" at bounding box center [369, 105] width 14 height 9
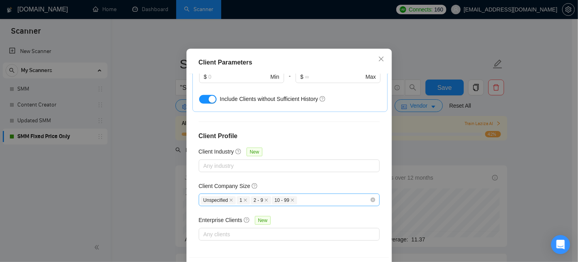
scroll to position [308, 0]
checkbox input "false"
click at [322, 205] on div "Unspecified 1 2 - 9 10 - 99" at bounding box center [285, 199] width 169 height 9
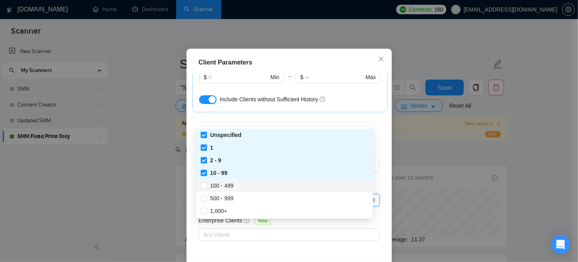
click at [231, 188] on span "100 - 499" at bounding box center [221, 185] width 23 height 6
click at [206, 188] on input "100 - 499" at bounding box center [204, 185] width 6 height 6
checkbox input "true"
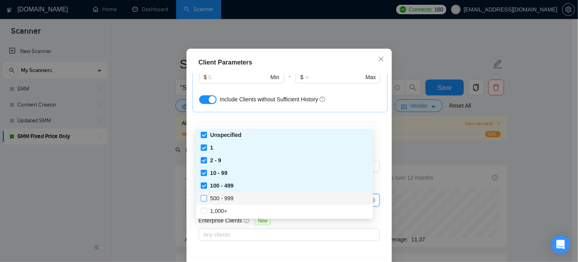
click at [215, 198] on span "500 - 999" at bounding box center [221, 198] width 23 height 6
click at [206, 198] on input "500 - 999" at bounding box center [204, 198] width 6 height 6
checkbox input "true"
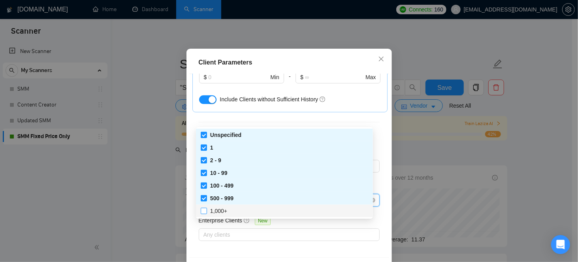
click at [210, 212] on span "1,000+" at bounding box center [218, 210] width 23 height 9
click at [206, 212] on input "1,000+" at bounding box center [204, 211] width 6 height 6
click at [205, 211] on input "1,000+" at bounding box center [204, 211] width 6 height 6
checkbox input "true"
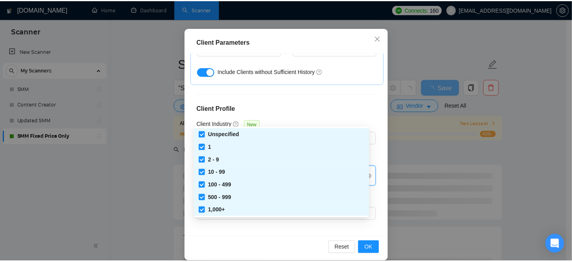
scroll to position [58, 0]
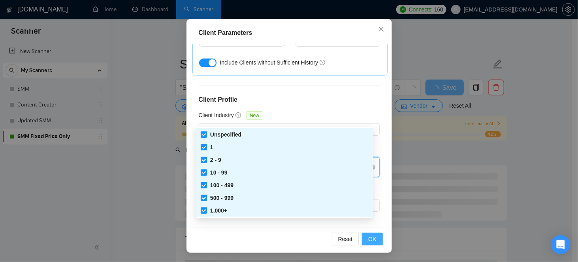
click at [368, 240] on span "OK" at bounding box center [372, 238] width 8 height 9
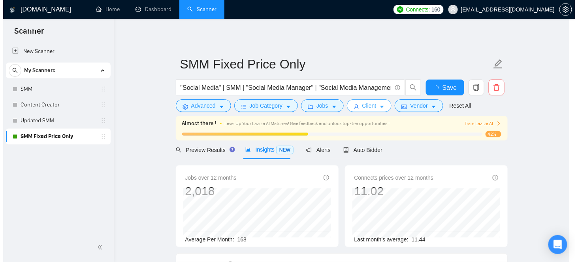
scroll to position [0, 0]
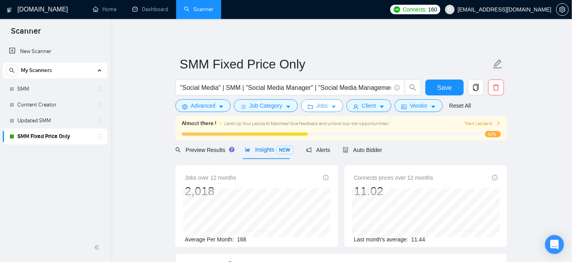
click at [312, 107] on button "Jobs" at bounding box center [322, 105] width 43 height 13
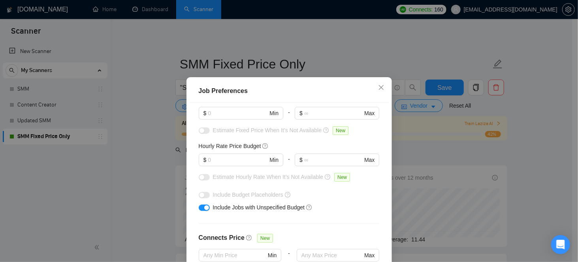
click at [430, 128] on div "Job Preferences Budget Project Type All Fixed Price Hourly Rate Fixed Price Bud…" at bounding box center [289, 131] width 578 height 262
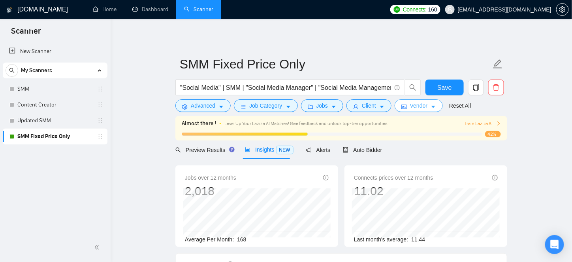
click at [426, 111] on button "Vendor" at bounding box center [419, 105] width 48 height 13
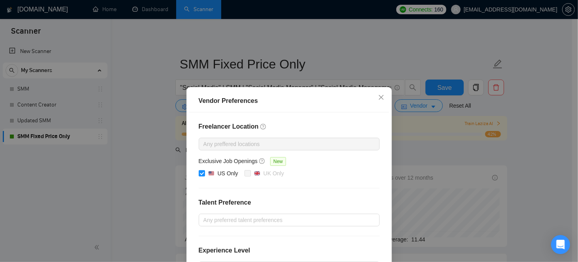
click at [411, 175] on div "Vendor Preferences Freelancer Location Any preffered locations Exclusive Job Op…" at bounding box center [289, 131] width 578 height 262
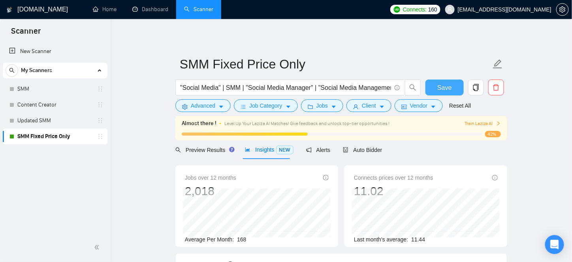
click at [454, 88] on button "Save" at bounding box center [445, 87] width 38 height 16
